Goal: Navigation & Orientation: Find specific page/section

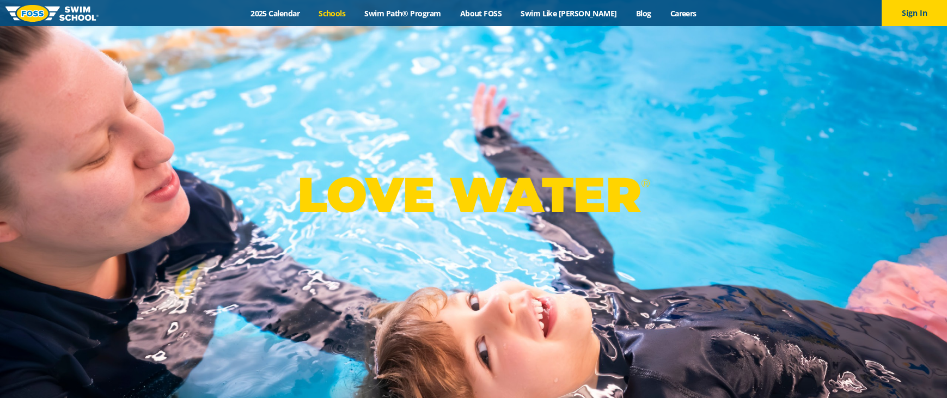
click at [351, 14] on link "Schools" at bounding box center [332, 13] width 46 height 10
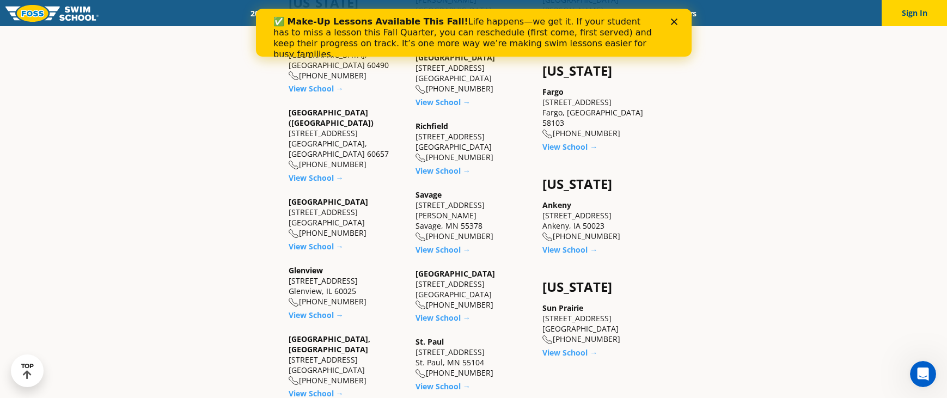
scroll to position [737, 0]
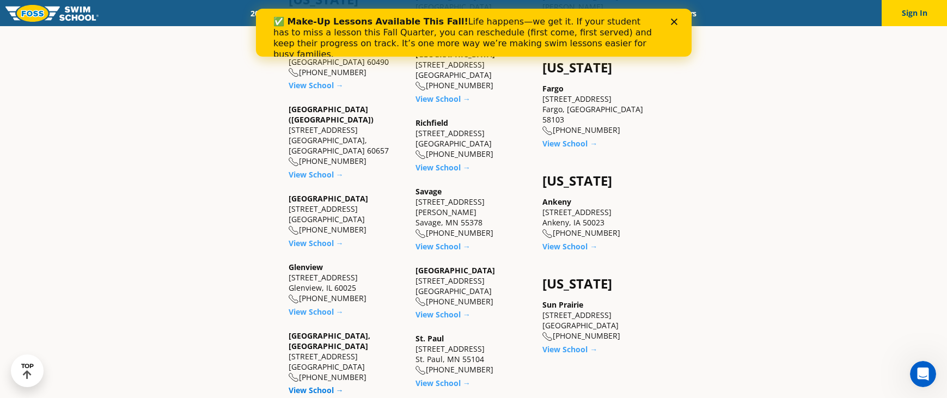
click at [319, 385] on link "View School →" at bounding box center [316, 390] width 55 height 10
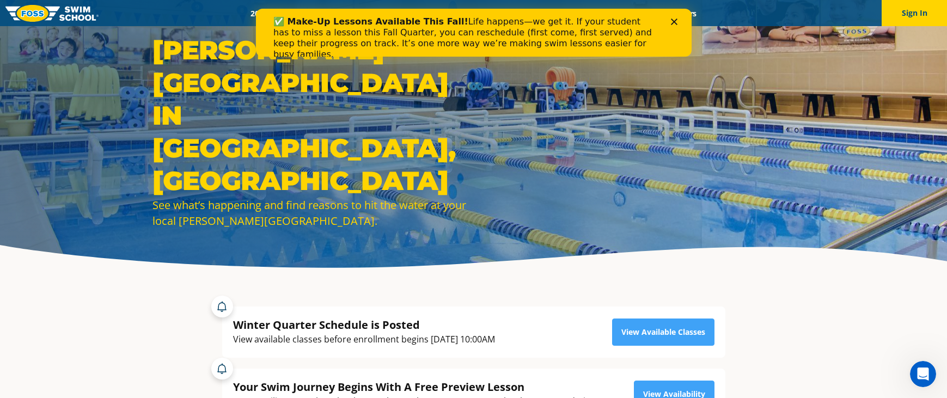
click at [672, 24] on icon "Close" at bounding box center [674, 22] width 7 height 7
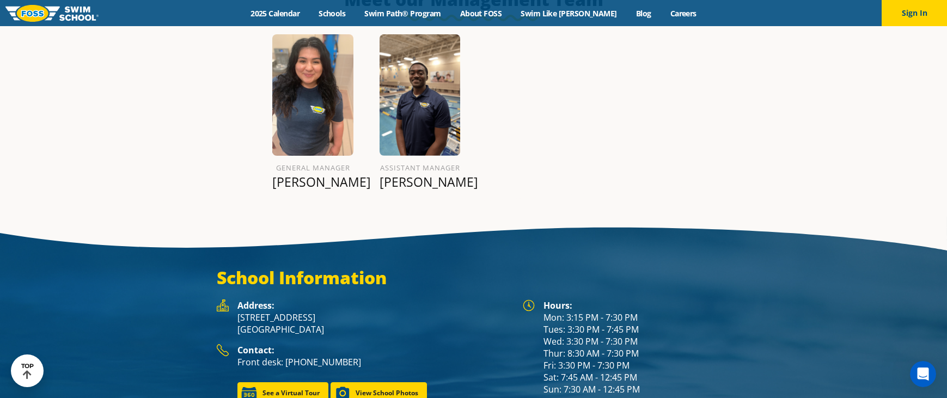
scroll to position [1354, 0]
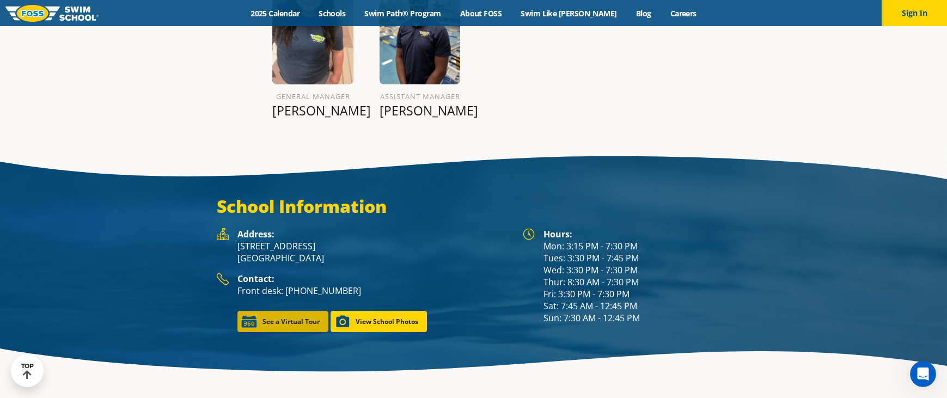
click at [315, 311] on link "See a Virtual Tour" at bounding box center [283, 321] width 91 height 21
click at [278, 311] on link "See a Virtual Tour" at bounding box center [283, 321] width 91 height 21
click at [289, 311] on link "See a Virtual Tour" at bounding box center [283, 321] width 91 height 21
